Goal: Task Accomplishment & Management: Use online tool/utility

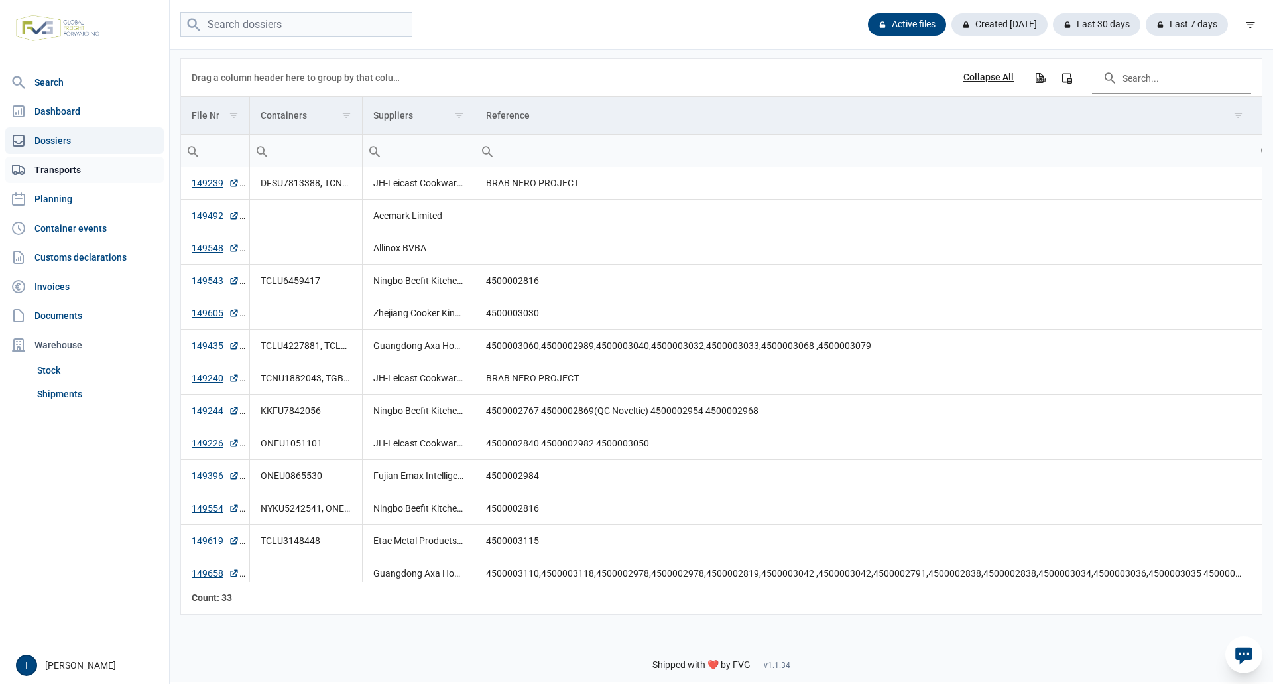
drag, startPoint x: 64, startPoint y: 195, endPoint x: 95, endPoint y: 167, distance: 41.3
click at [64, 195] on link "Planning" at bounding box center [84, 199] width 158 height 27
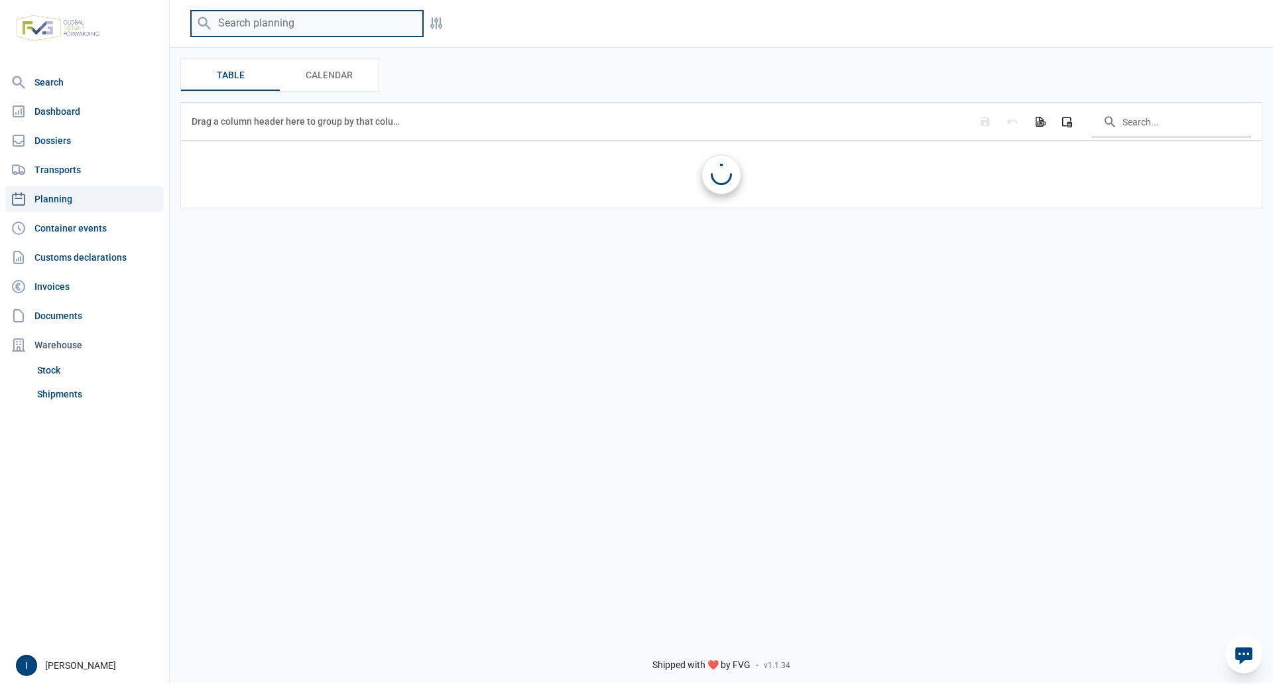
click at [235, 28] on input "search" at bounding box center [307, 24] width 232 height 26
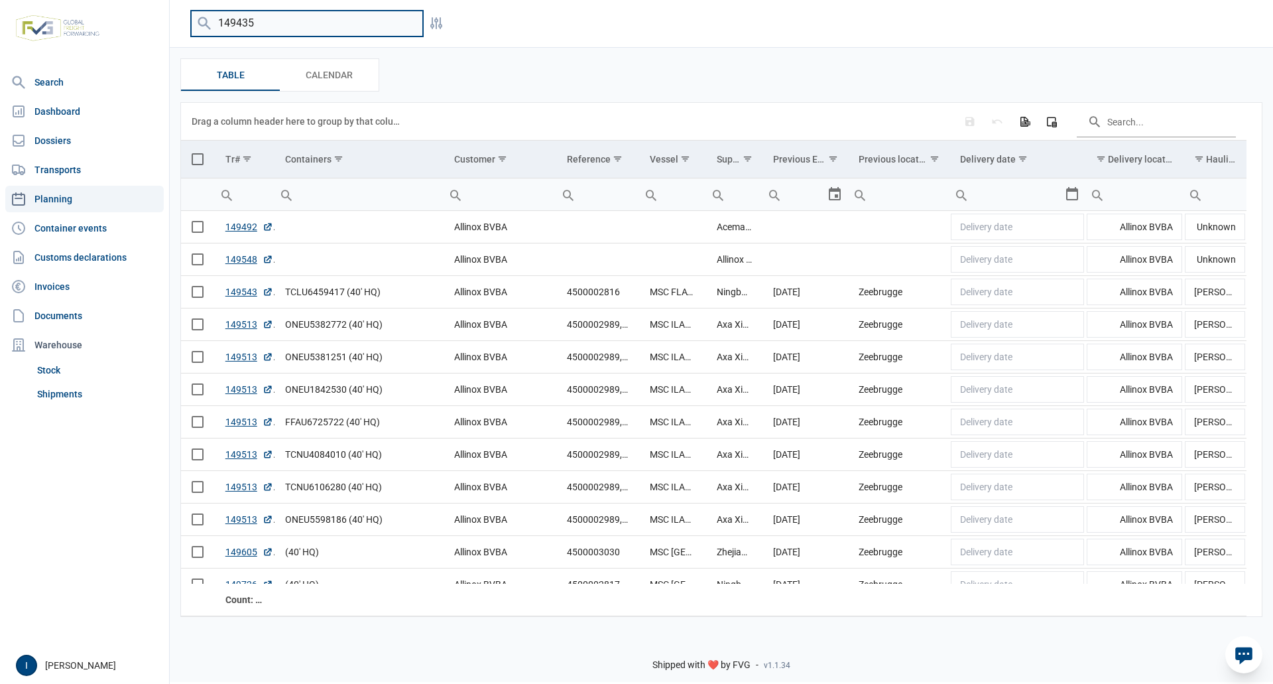
type input "149435"
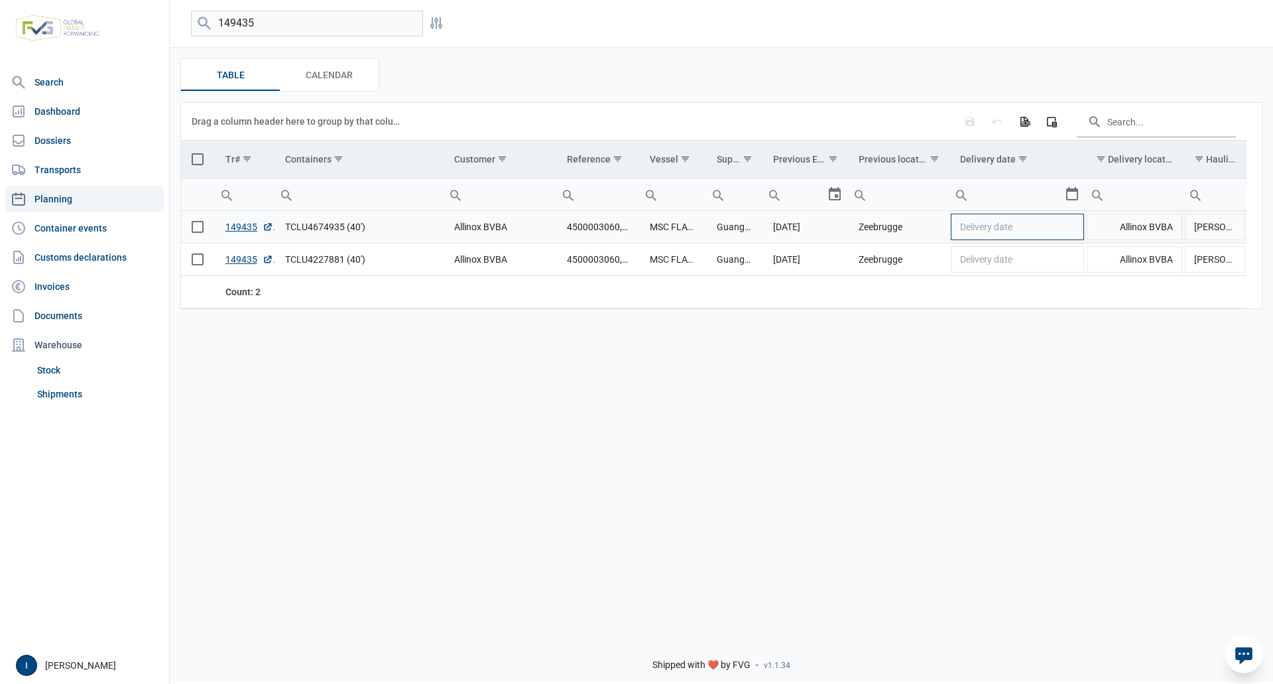
click at [1068, 227] on td "Delivery date" at bounding box center [1017, 227] width 136 height 32
click at [1069, 227] on div "Select" at bounding box center [1077, 227] width 16 height 32
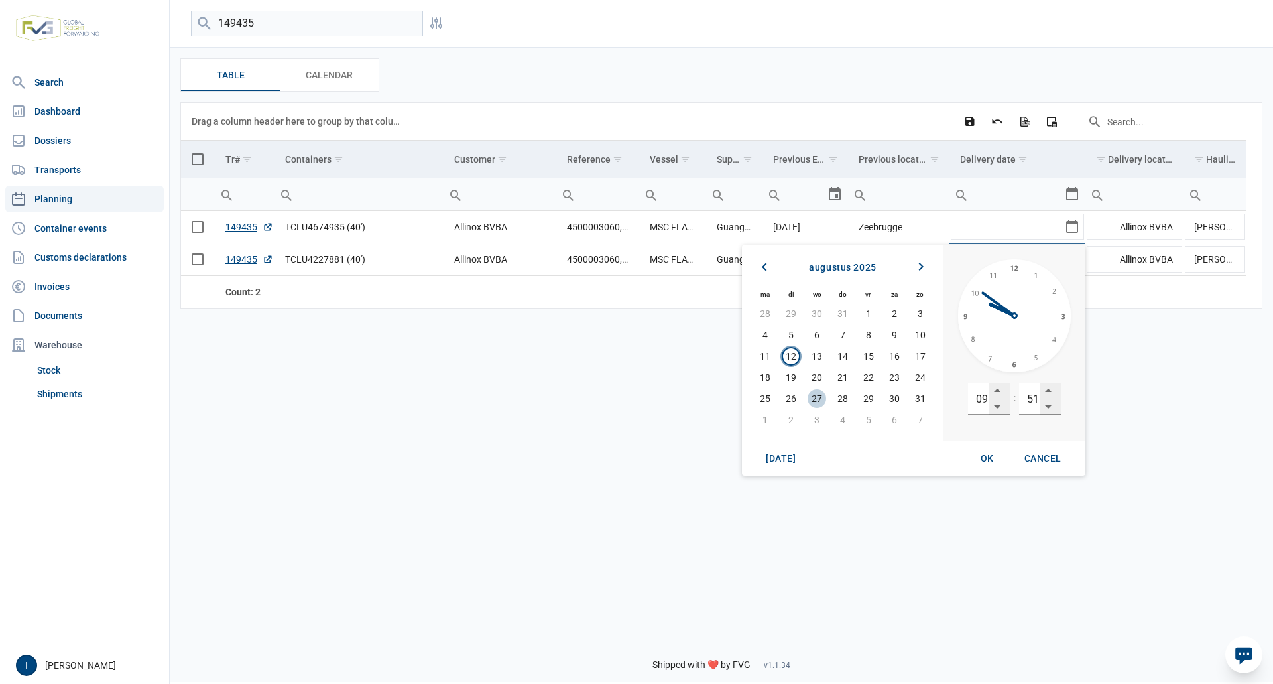
click at [817, 398] on span "27" at bounding box center [817, 398] width 19 height 19
click at [983, 401] on input "09" at bounding box center [978, 399] width 21 height 32
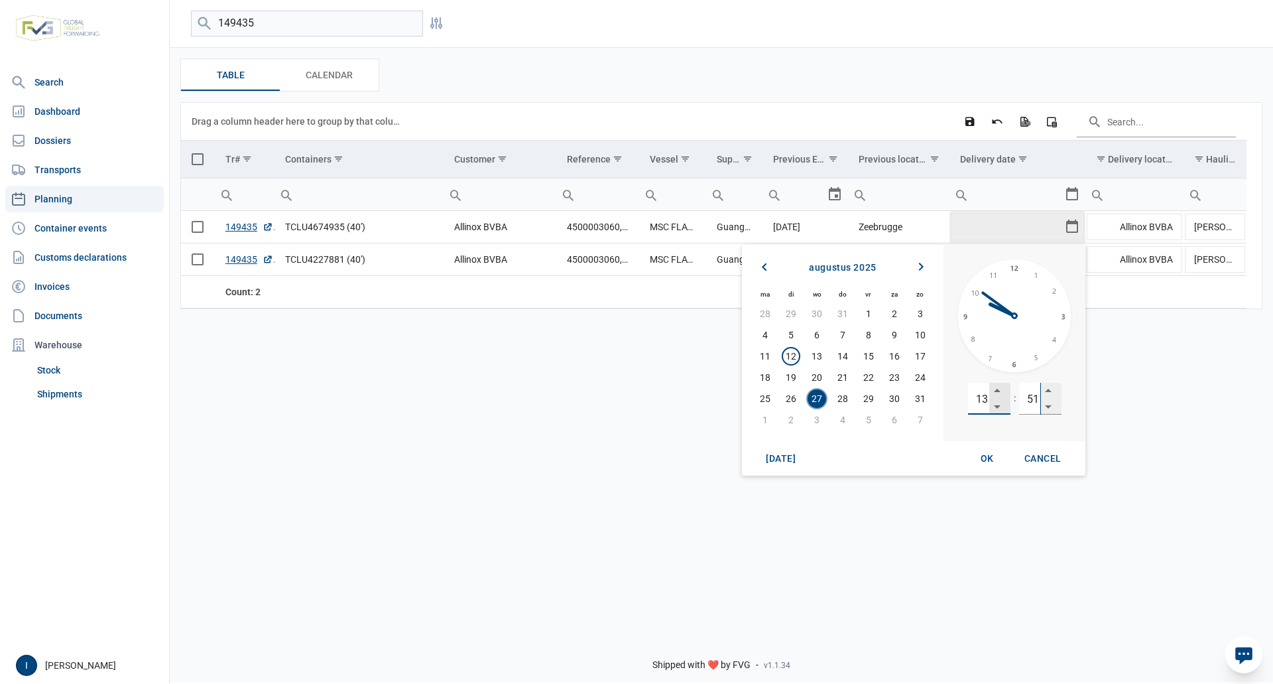
type input "13"
type input "00"
click at [984, 456] on span "OK" at bounding box center [987, 458] width 13 height 11
type input "[DATE] 13:00"
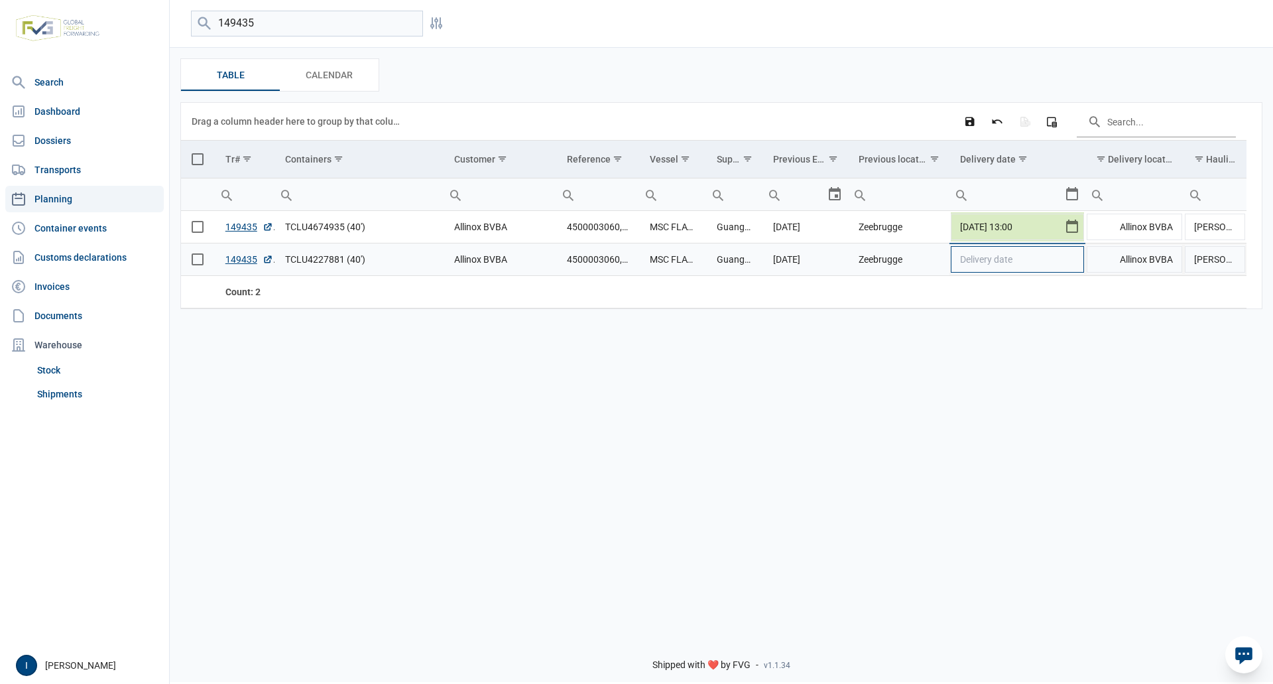
click at [1073, 264] on td "Delivery date" at bounding box center [1017, 259] width 136 height 32
click at [1073, 263] on div "Select" at bounding box center [1077, 259] width 16 height 32
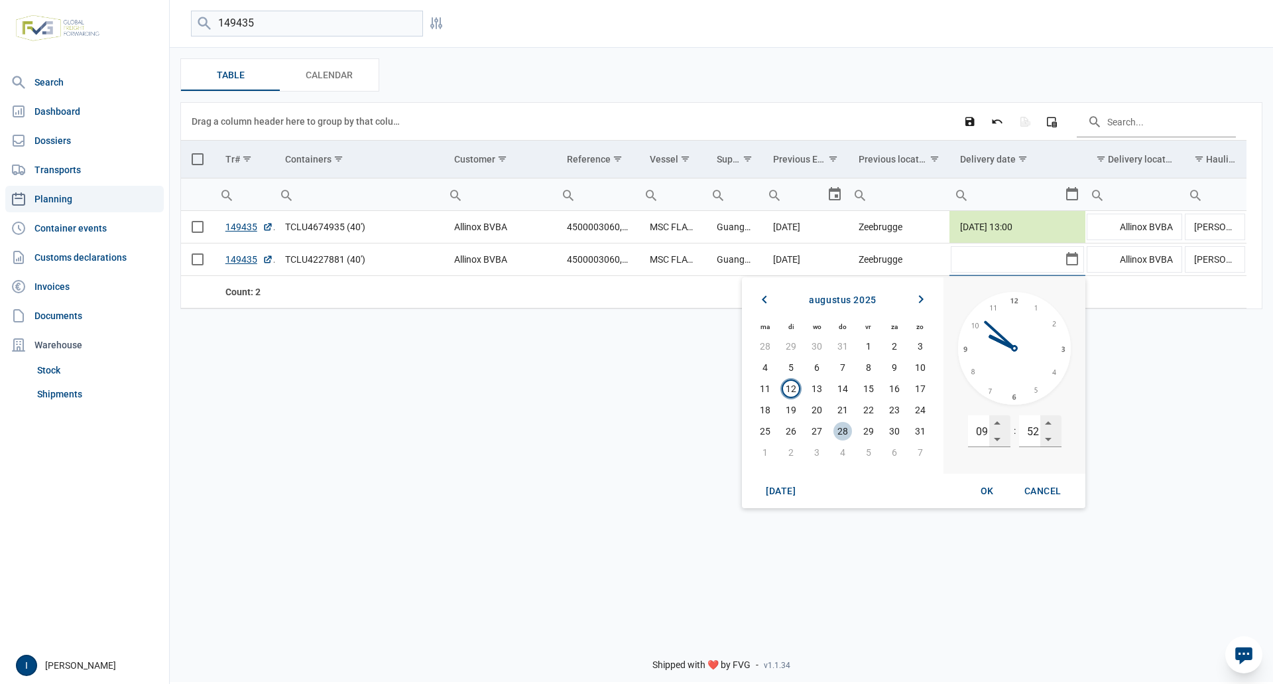
click at [841, 429] on span "28" at bounding box center [842, 431] width 19 height 19
click at [981, 427] on input "09" at bounding box center [978, 431] width 21 height 32
type input "07"
type input "00"
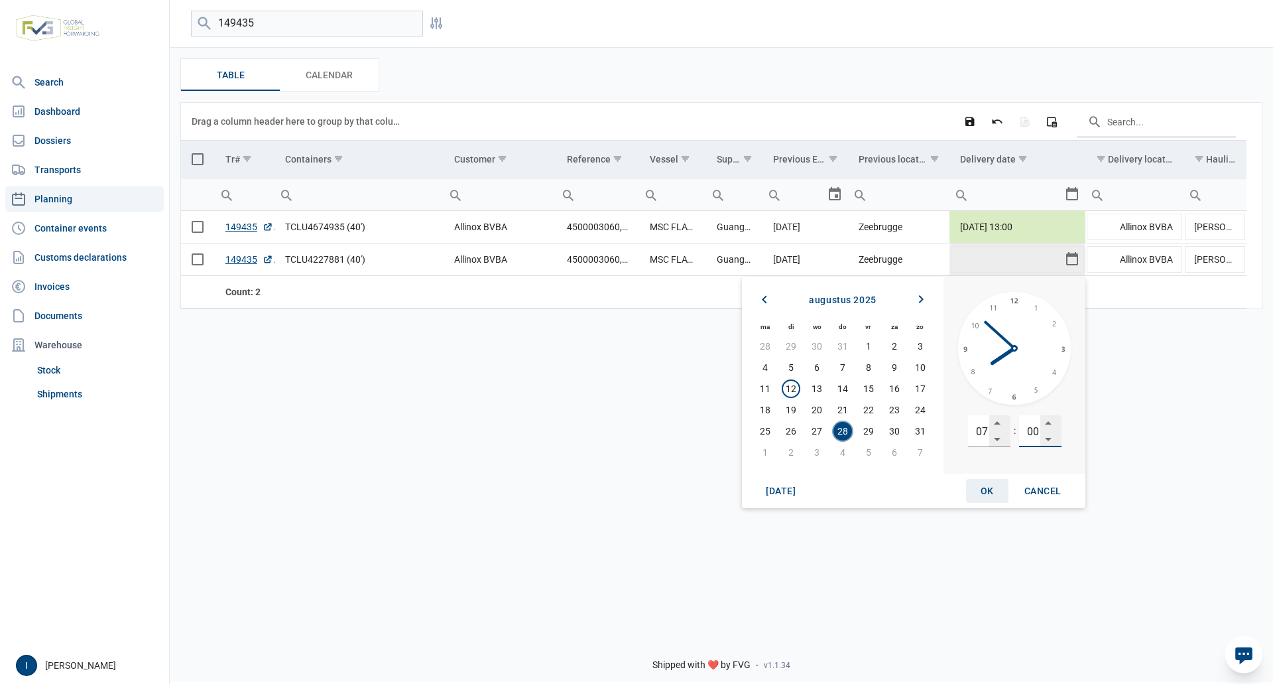
click at [983, 488] on span "OK" at bounding box center [987, 490] width 13 height 11
type input "[DATE] 07:00"
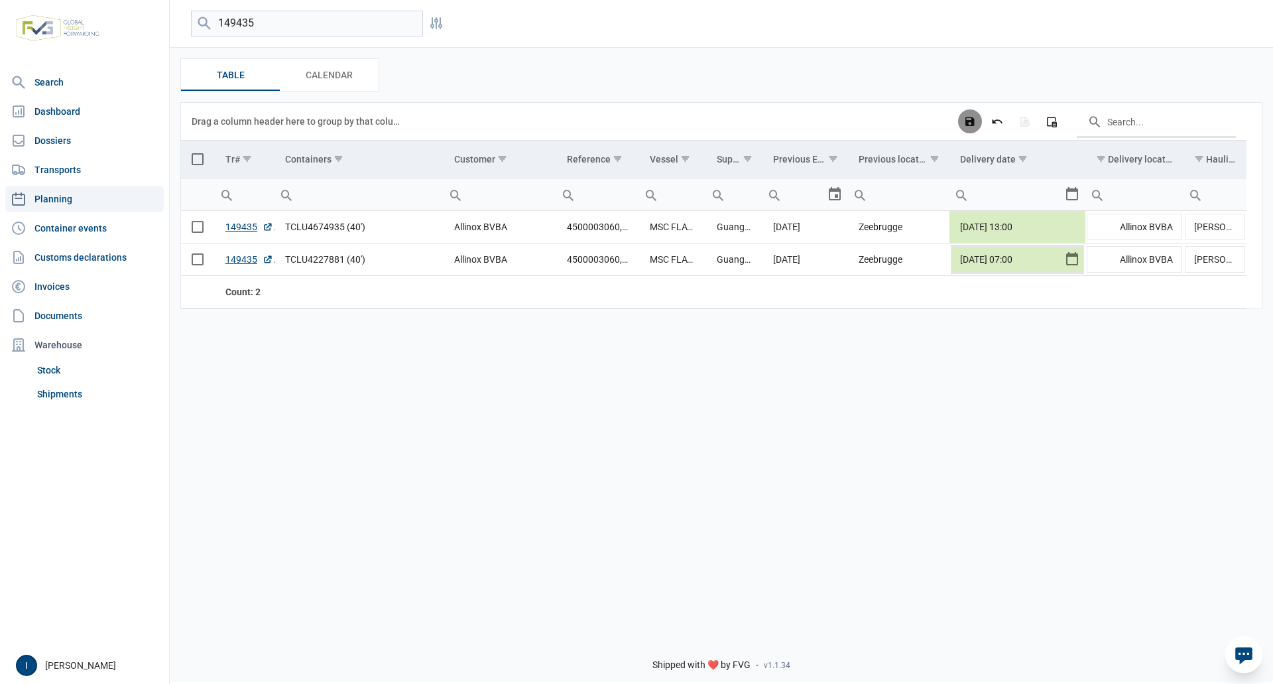
click at [973, 125] on icon "Save changes" at bounding box center [970, 121] width 12 height 12
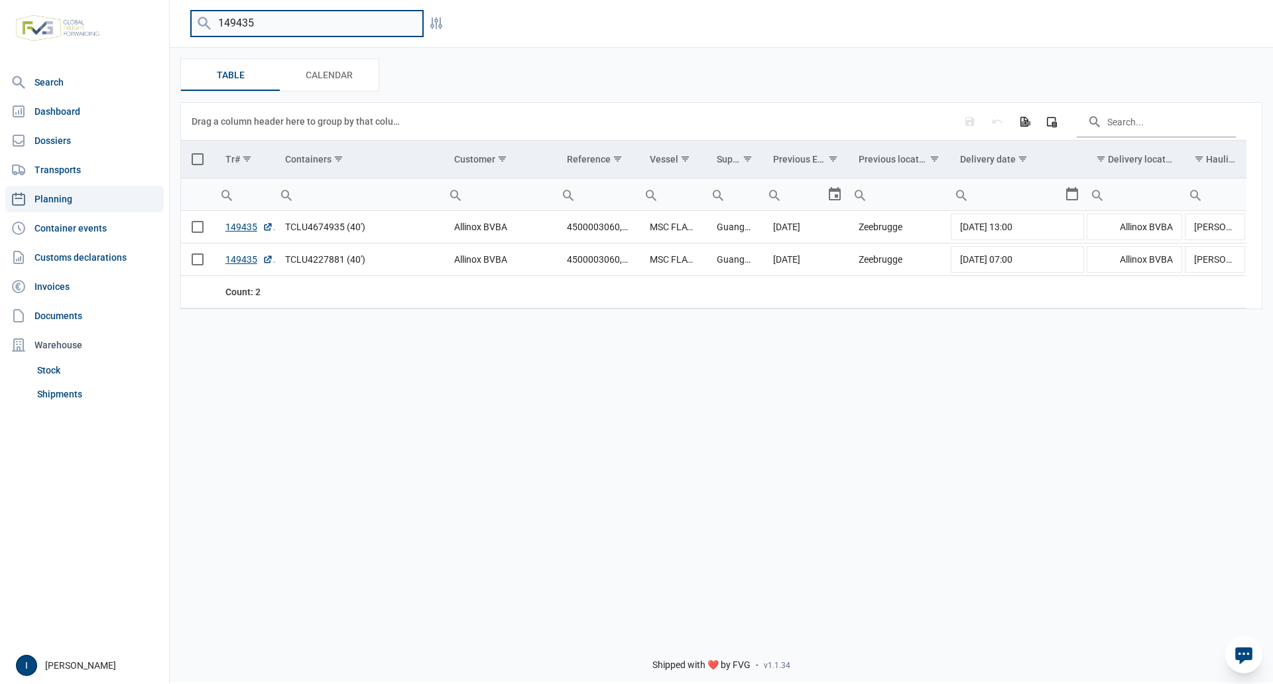
click at [276, 19] on input "149435" at bounding box center [307, 24] width 232 height 26
type input "149543"
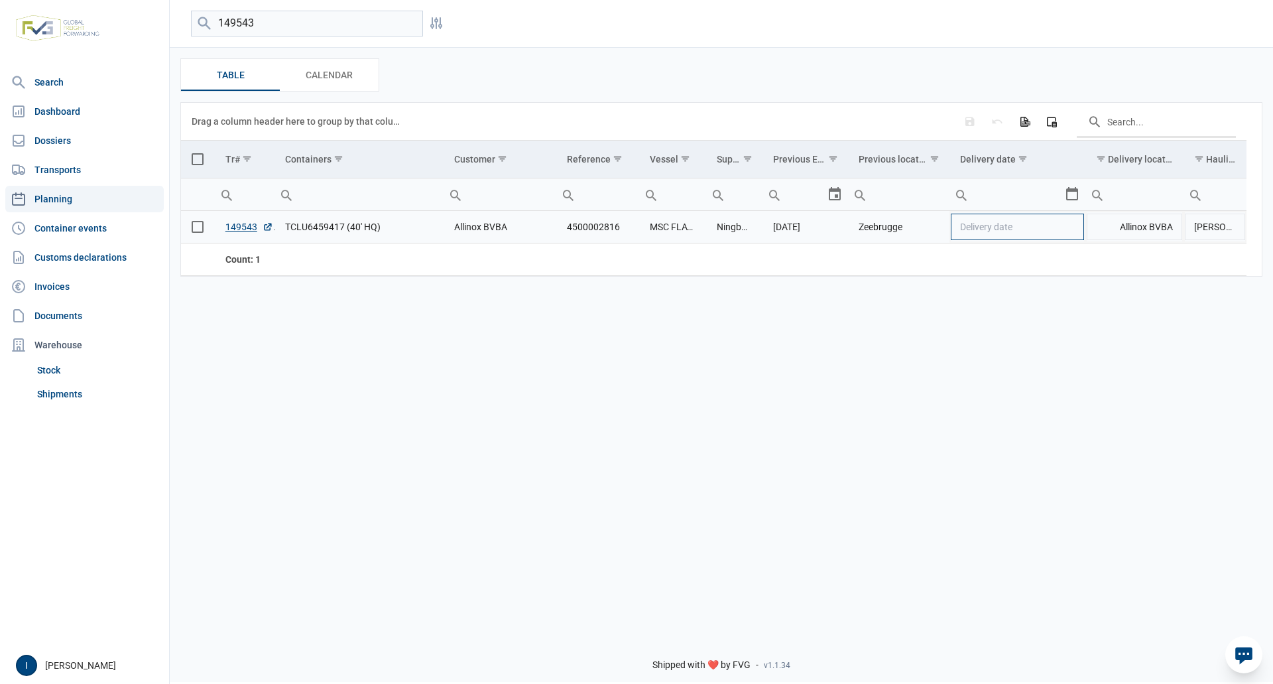
click at [1071, 237] on td "Delivery date" at bounding box center [1017, 227] width 136 height 32
click at [1074, 233] on div "Select" at bounding box center [1077, 227] width 16 height 32
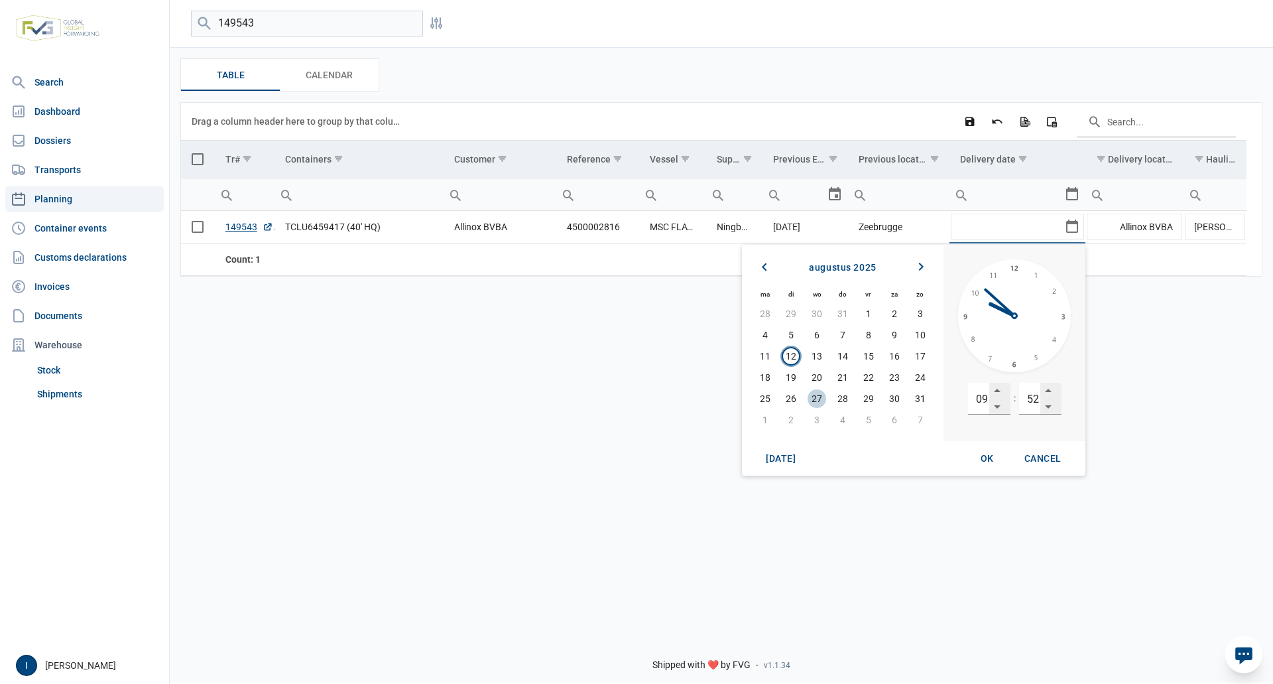
click at [817, 396] on span "27" at bounding box center [817, 398] width 19 height 19
click at [986, 400] on input "09" at bounding box center [978, 399] width 21 height 32
type input "07"
type input "00"
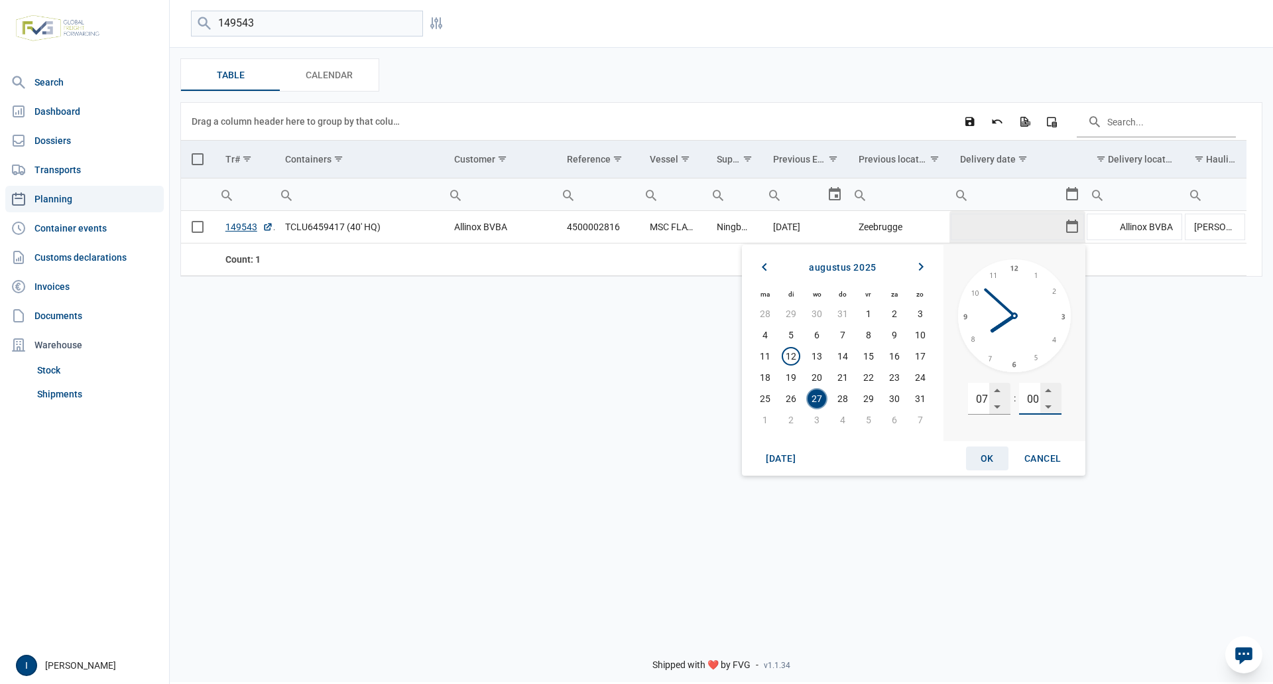
click at [985, 459] on span "OK" at bounding box center [987, 458] width 13 height 11
type input "[DATE] 07:00"
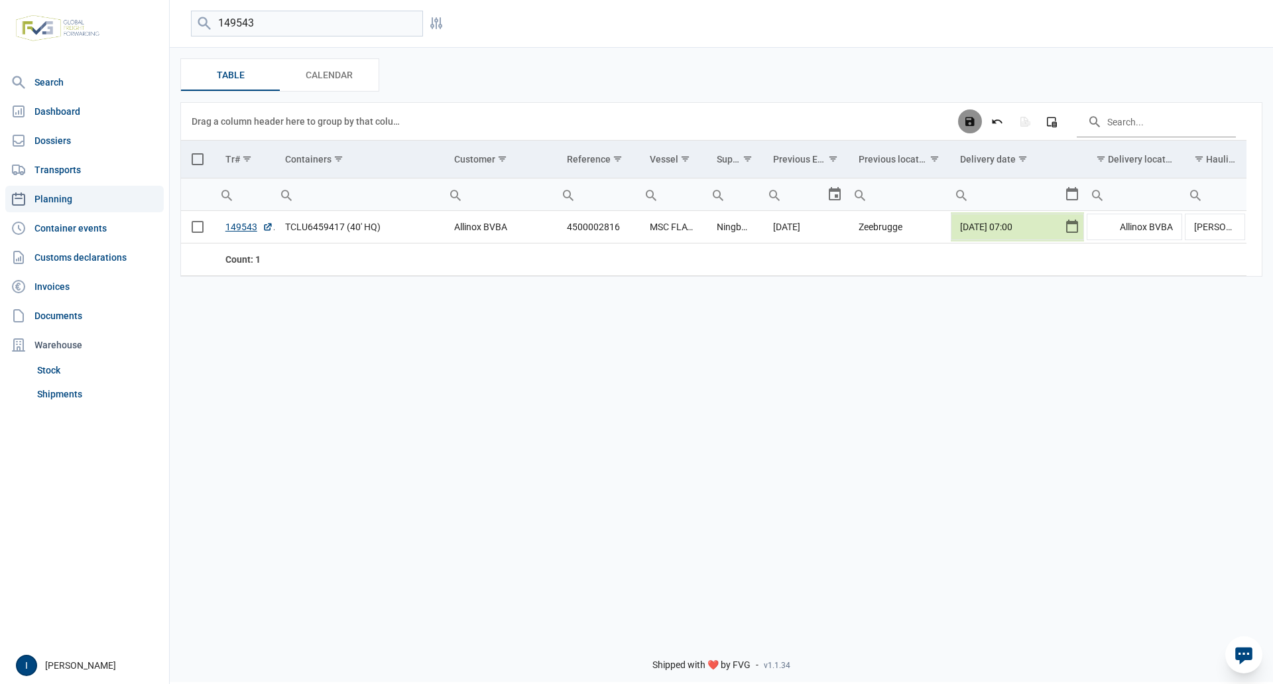
click at [967, 123] on icon "Save changes" at bounding box center [970, 121] width 12 height 12
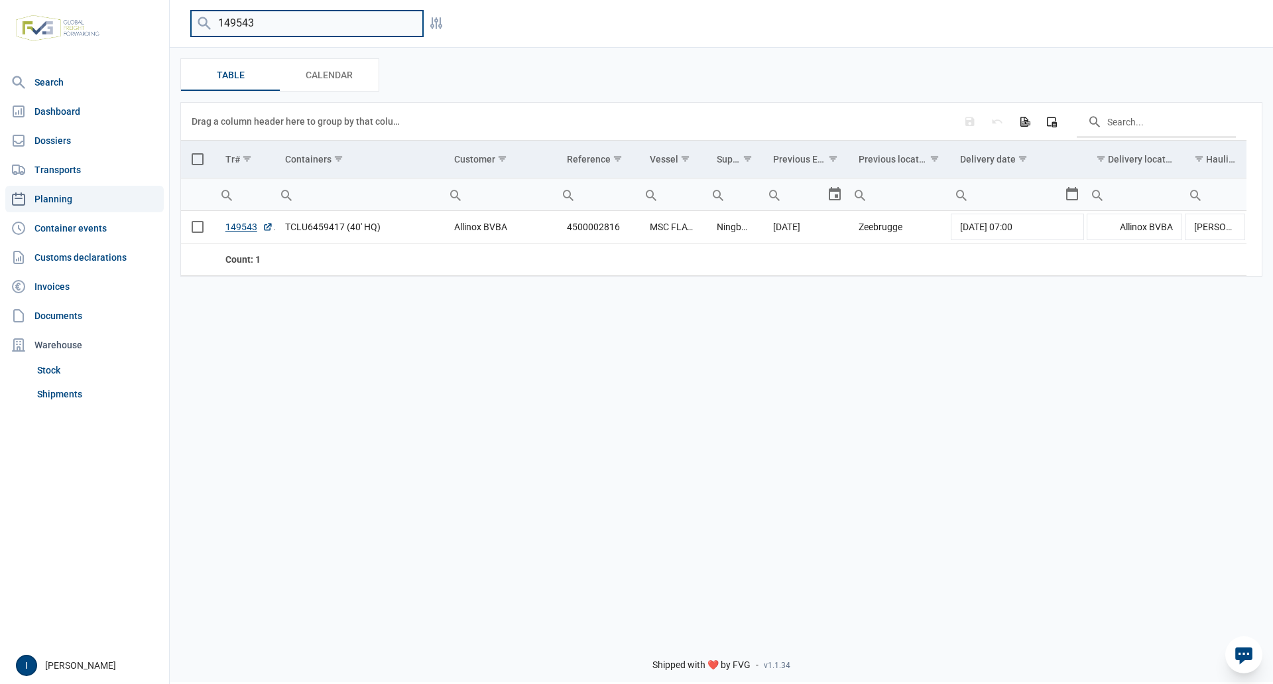
click at [271, 23] on input "149543" at bounding box center [307, 24] width 232 height 26
type input "149240"
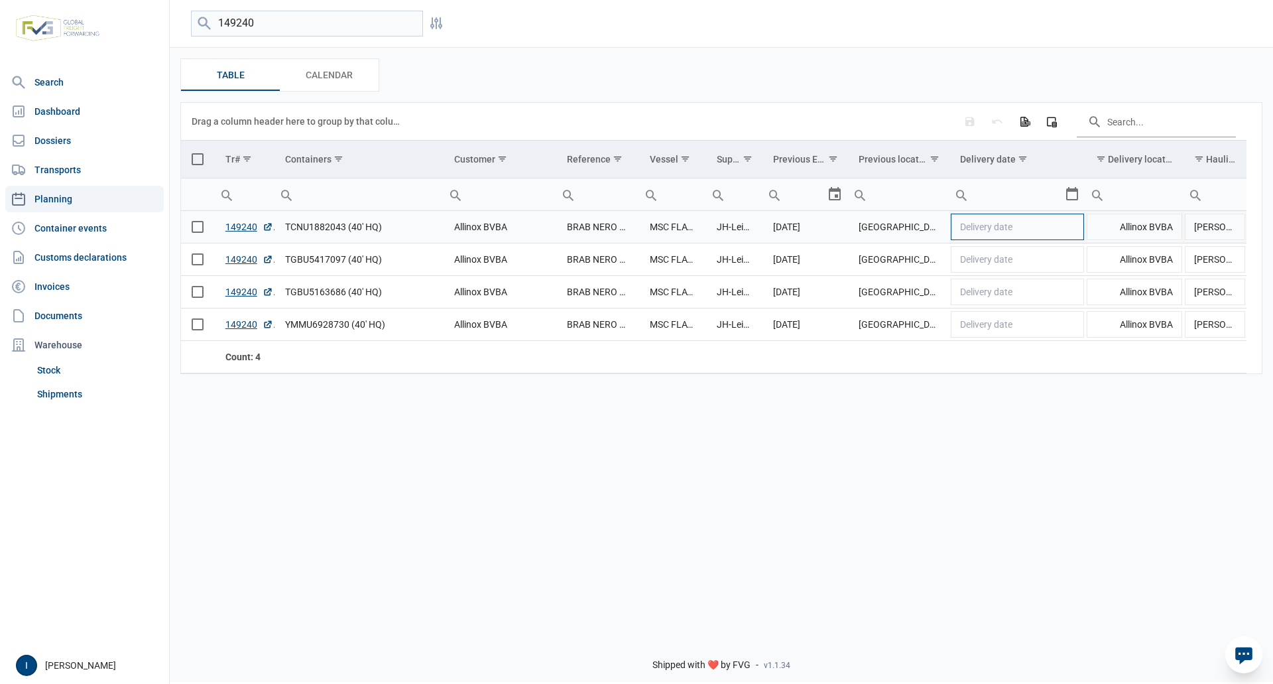
click at [1076, 229] on td "Delivery date" at bounding box center [1017, 227] width 136 height 32
click at [1075, 229] on div "Select" at bounding box center [1077, 227] width 16 height 32
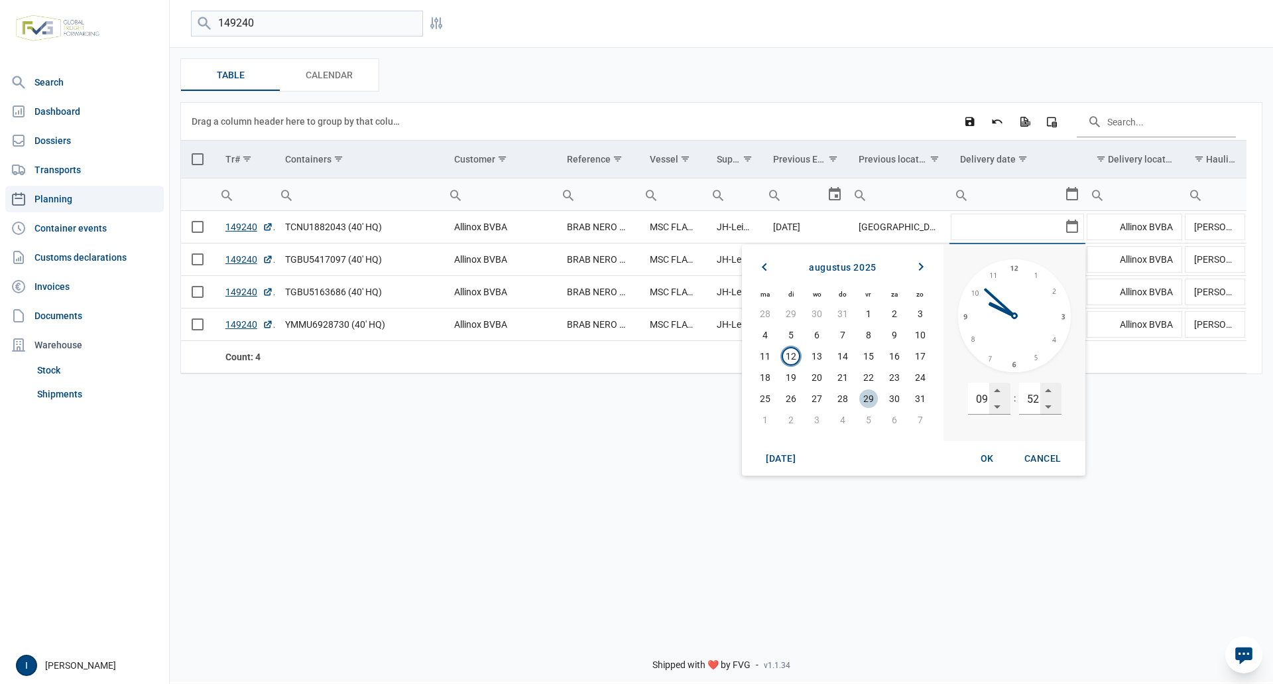
click at [865, 398] on span "29" at bounding box center [868, 398] width 19 height 19
click at [980, 396] on input "09" at bounding box center [978, 399] width 21 height 32
click at [981, 396] on input "09" at bounding box center [978, 399] width 21 height 32
type input "07"
type input "00"
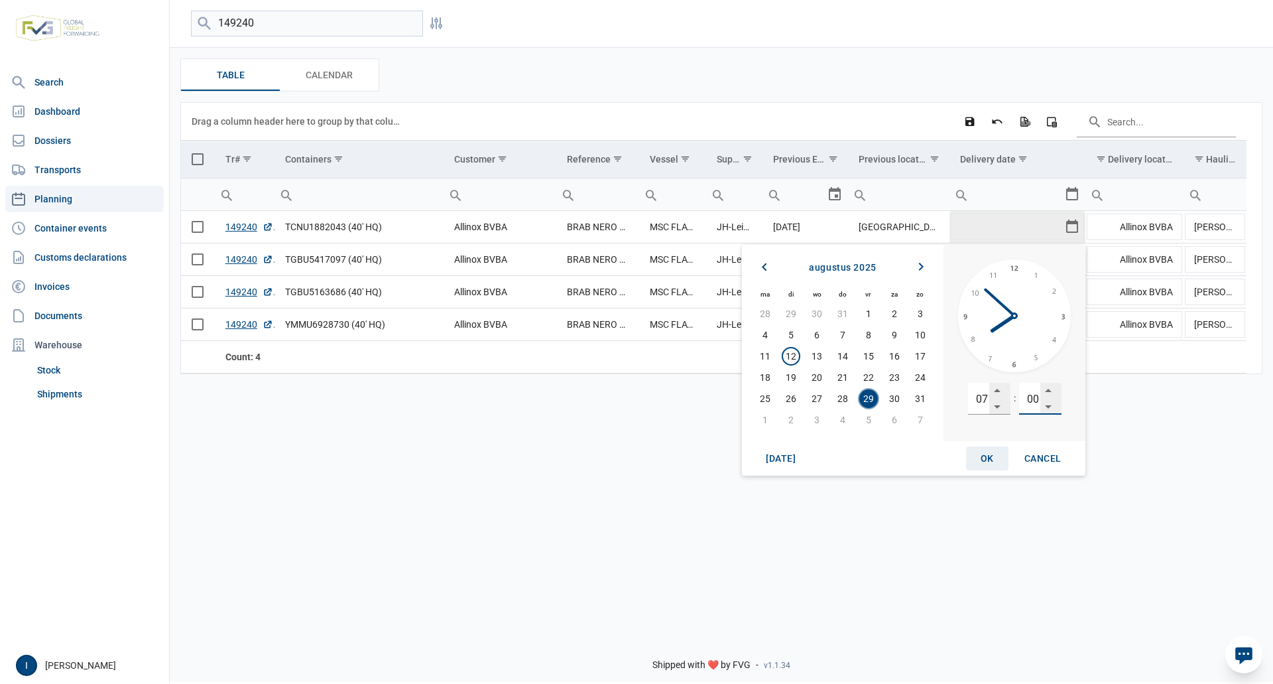
click at [989, 459] on span "OK" at bounding box center [987, 458] width 13 height 11
type input "[DATE] 07:00"
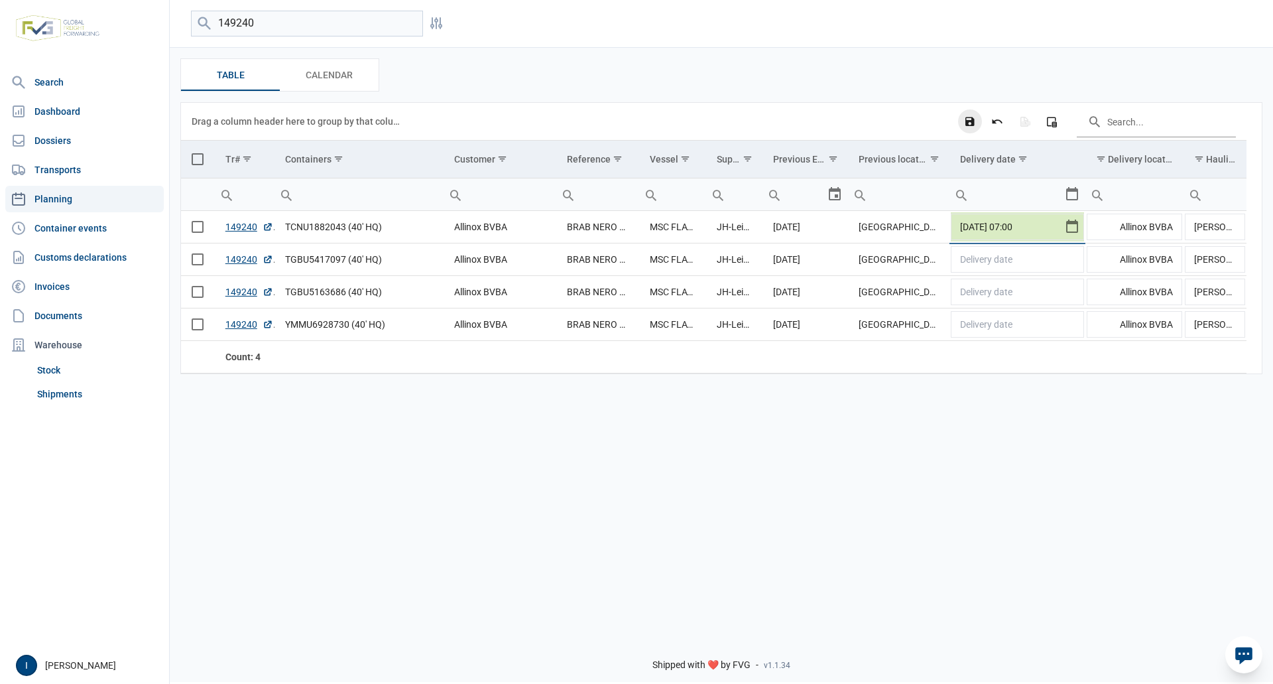
click at [971, 123] on icon "Save changes" at bounding box center [970, 121] width 12 height 12
click at [1070, 261] on td "Delivery date" at bounding box center [1017, 259] width 136 height 32
click at [1070, 261] on div "Select" at bounding box center [1077, 259] width 16 height 32
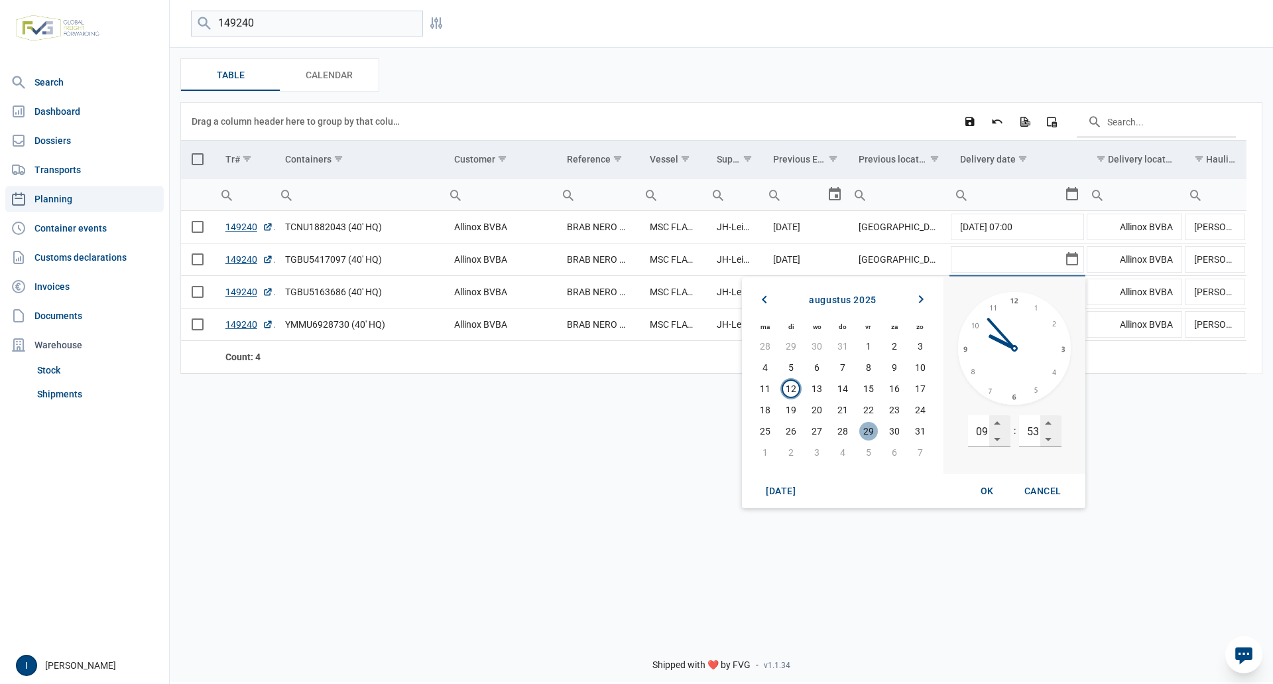
click at [866, 429] on span "29" at bounding box center [868, 431] width 19 height 19
click at [981, 433] on input "09" at bounding box center [978, 431] width 21 height 32
type input "13"
type input "00"
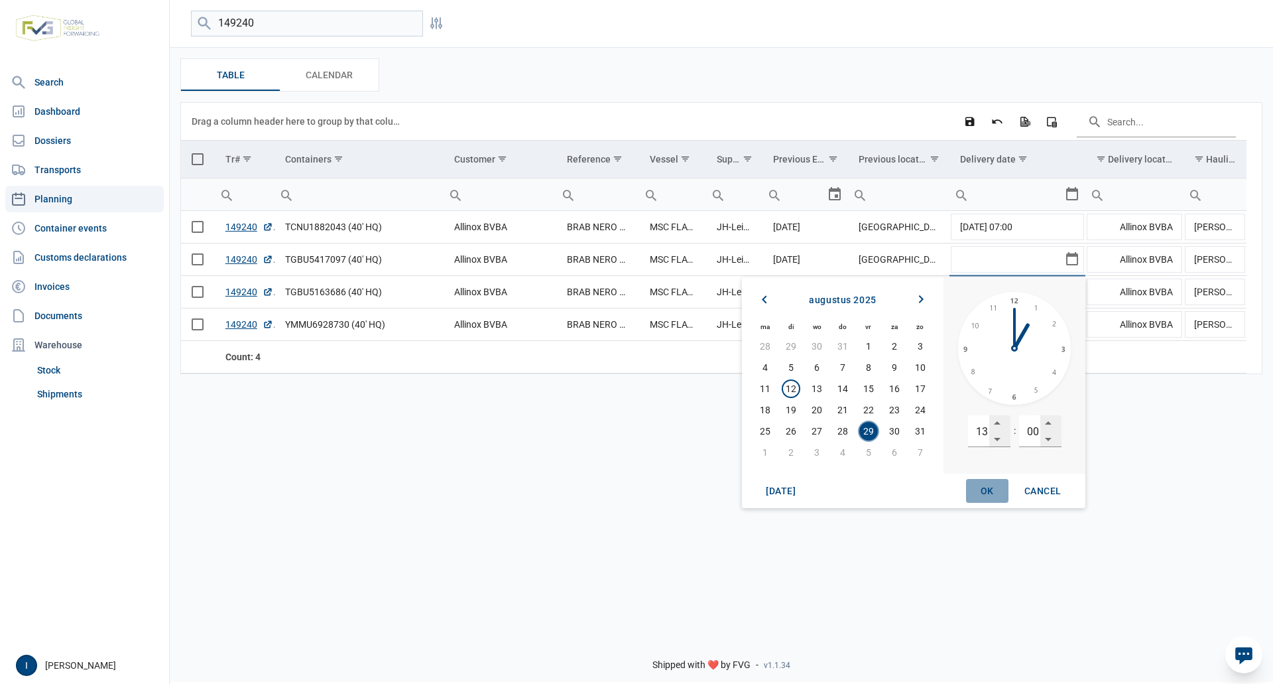
click at [989, 487] on span "OK" at bounding box center [987, 490] width 13 height 11
type input "[DATE] 13:00"
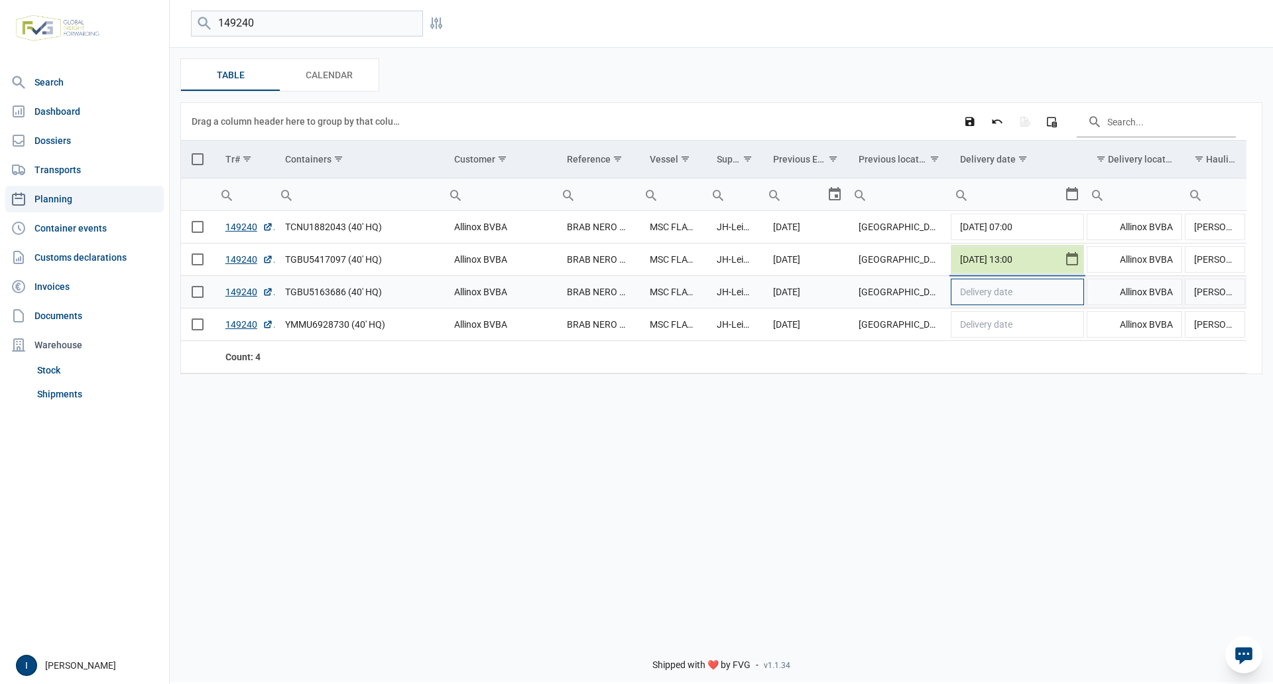
click at [1073, 294] on td "Delivery date" at bounding box center [1017, 292] width 136 height 32
click at [1073, 294] on div "Select" at bounding box center [1077, 292] width 16 height 32
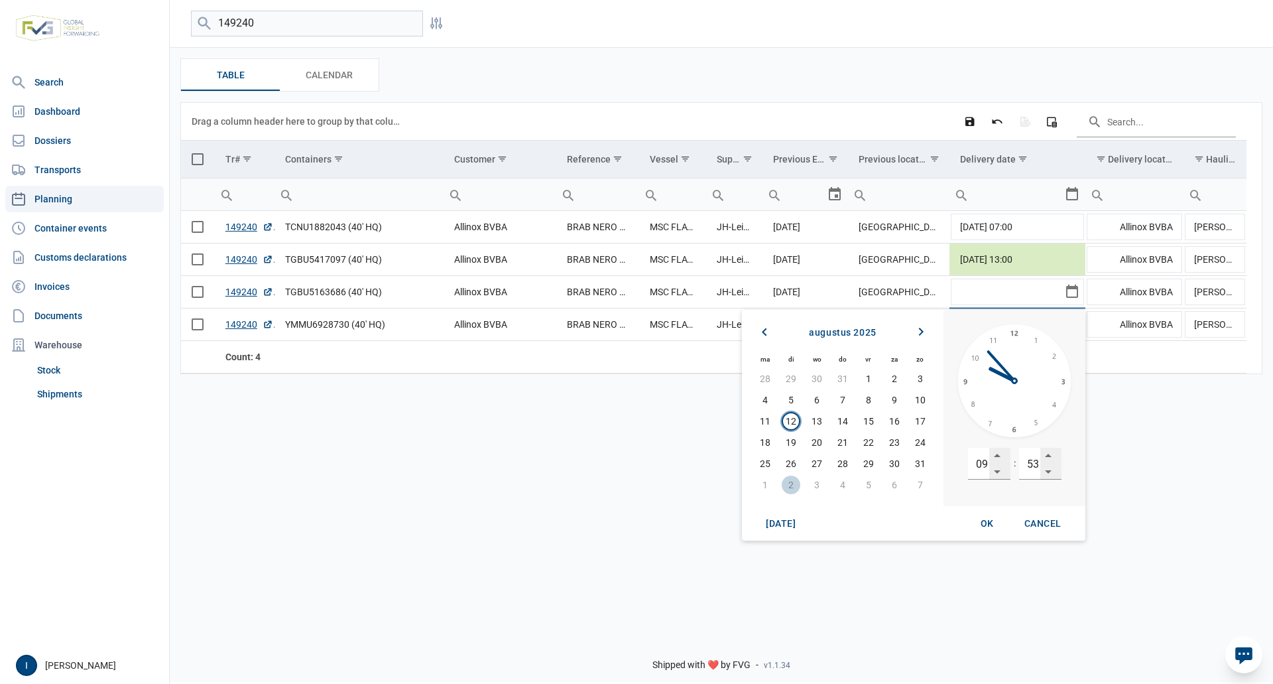
click at [793, 484] on span "2" at bounding box center [791, 484] width 19 height 19
click at [979, 463] on input "09" at bounding box center [978, 464] width 21 height 32
type input "07"
type input "00"
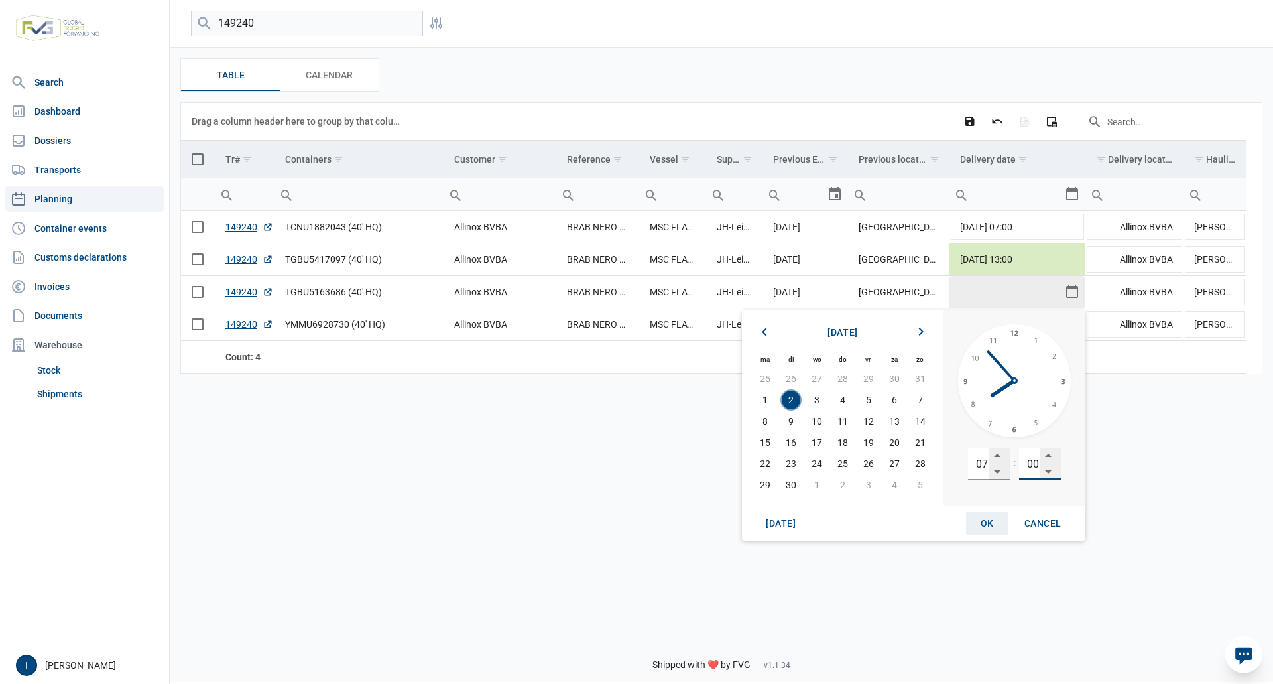
click at [987, 521] on span "OK" at bounding box center [987, 523] width 13 height 11
type input "[DATE] 07:00"
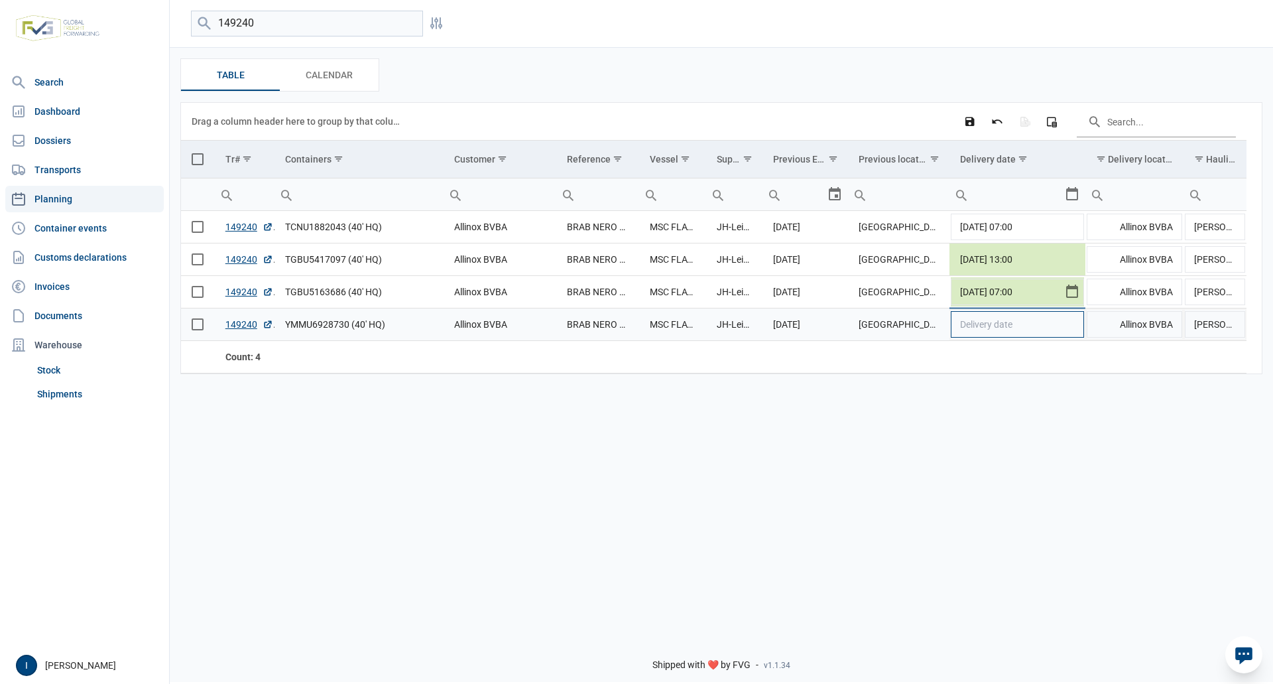
click at [1014, 326] on td "Delivery date" at bounding box center [1017, 324] width 136 height 32
click at [1076, 322] on div "Select" at bounding box center [1077, 324] width 16 height 32
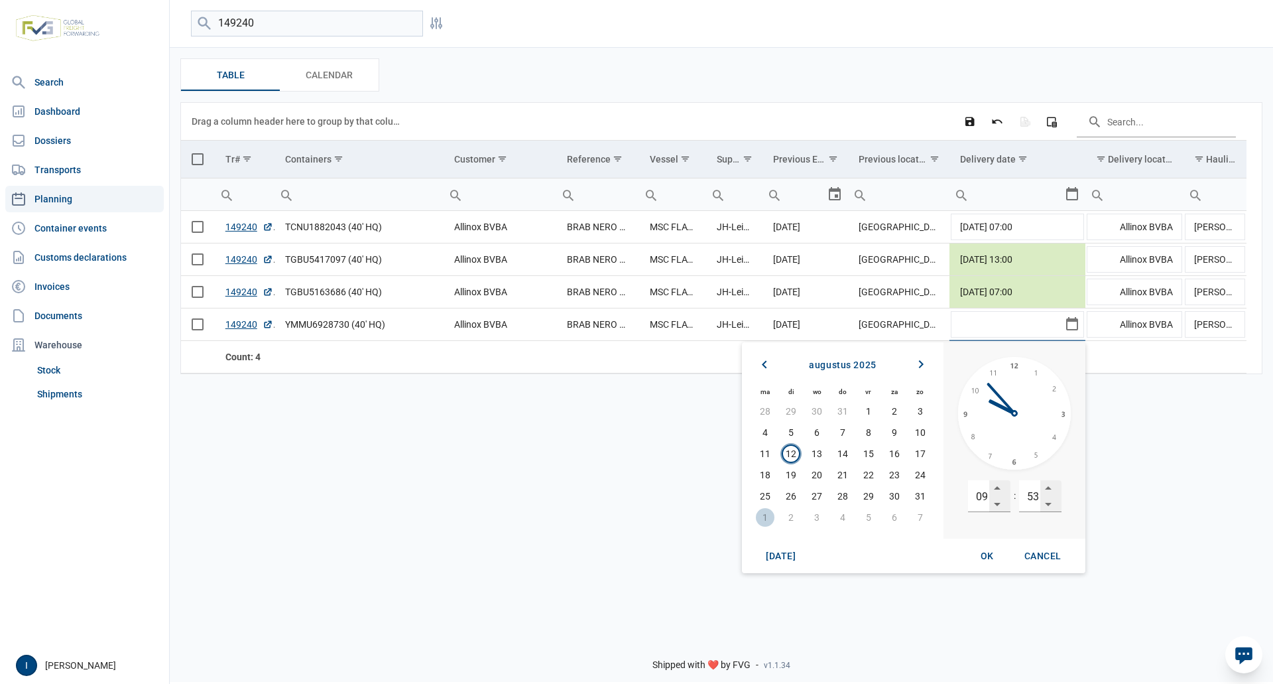
click at [768, 517] on span "1" at bounding box center [765, 517] width 19 height 19
click at [979, 498] on input "09" at bounding box center [978, 496] width 21 height 32
type input "07"
type input "00"
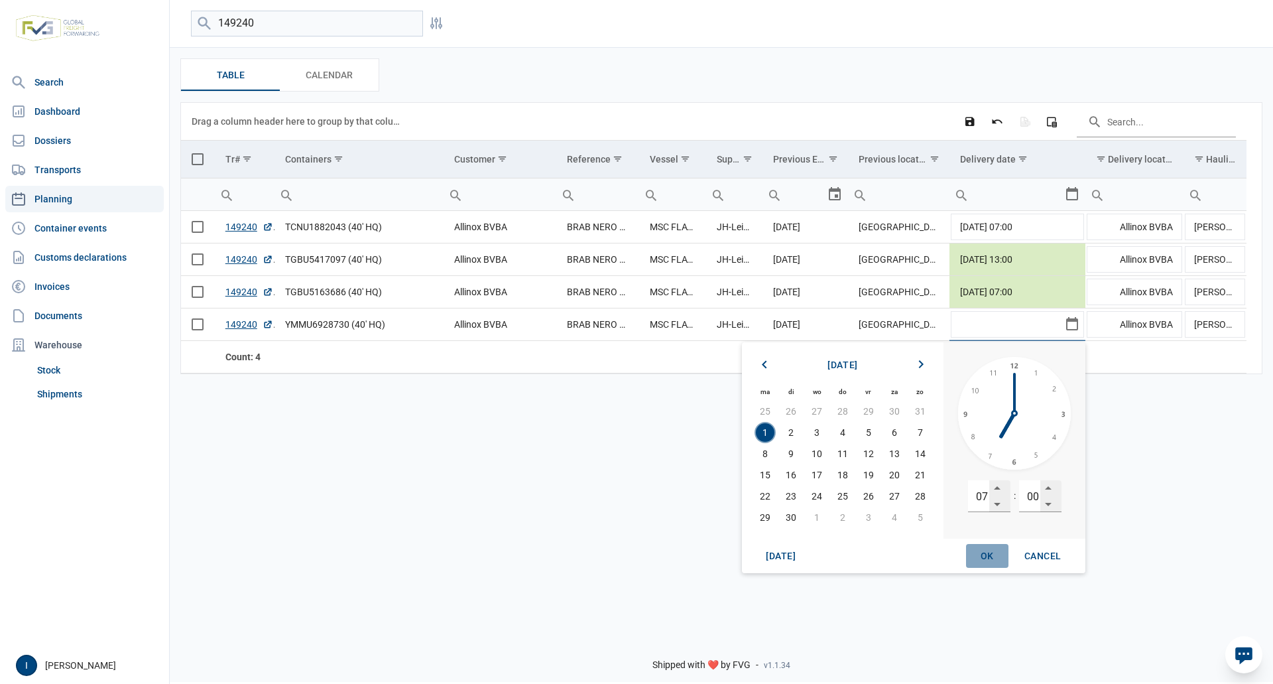
click at [991, 553] on span "OK" at bounding box center [987, 555] width 13 height 11
type input "[DATE] 07:00"
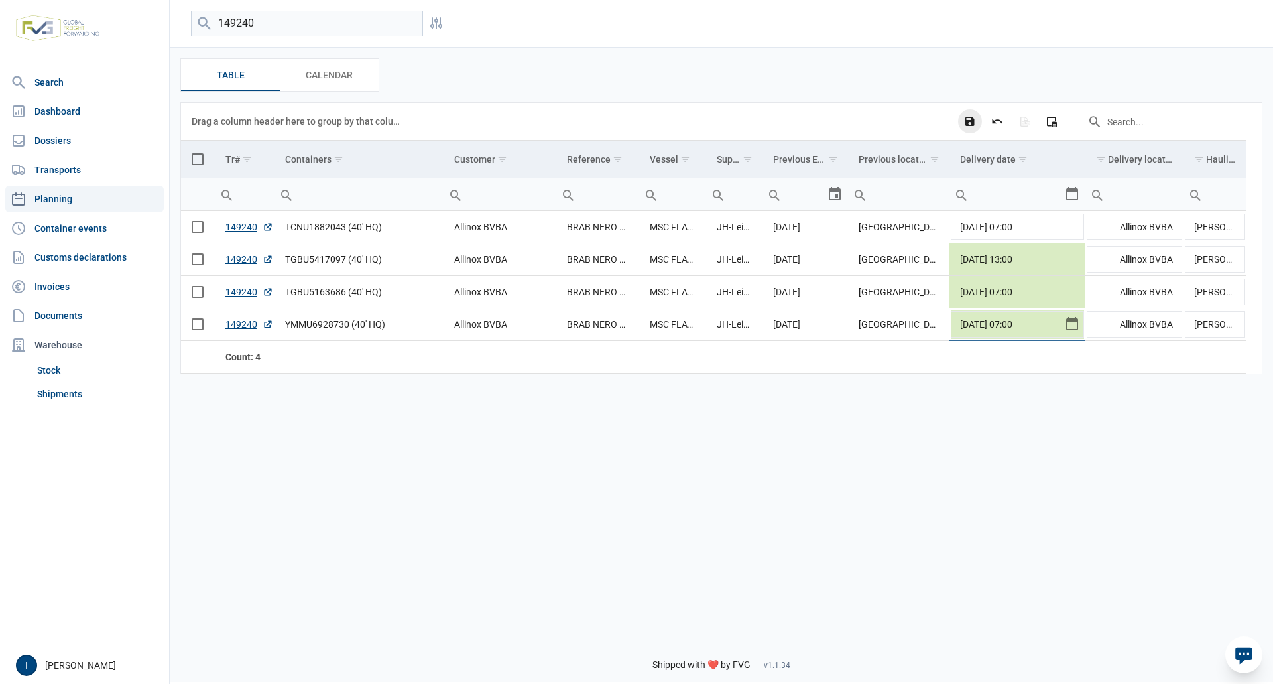
click at [970, 123] on icon "Save changes" at bounding box center [970, 121] width 12 height 12
